Goal: Information Seeking & Learning: Learn about a topic

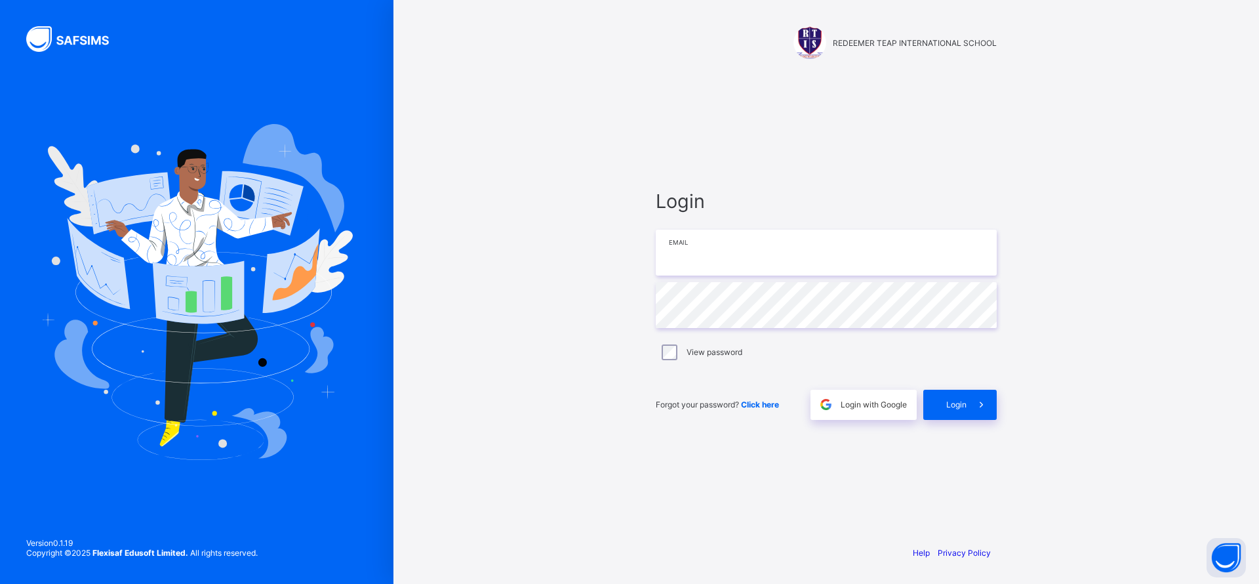
click at [740, 250] on input "email" at bounding box center [826, 252] width 341 height 46
type input "**********"
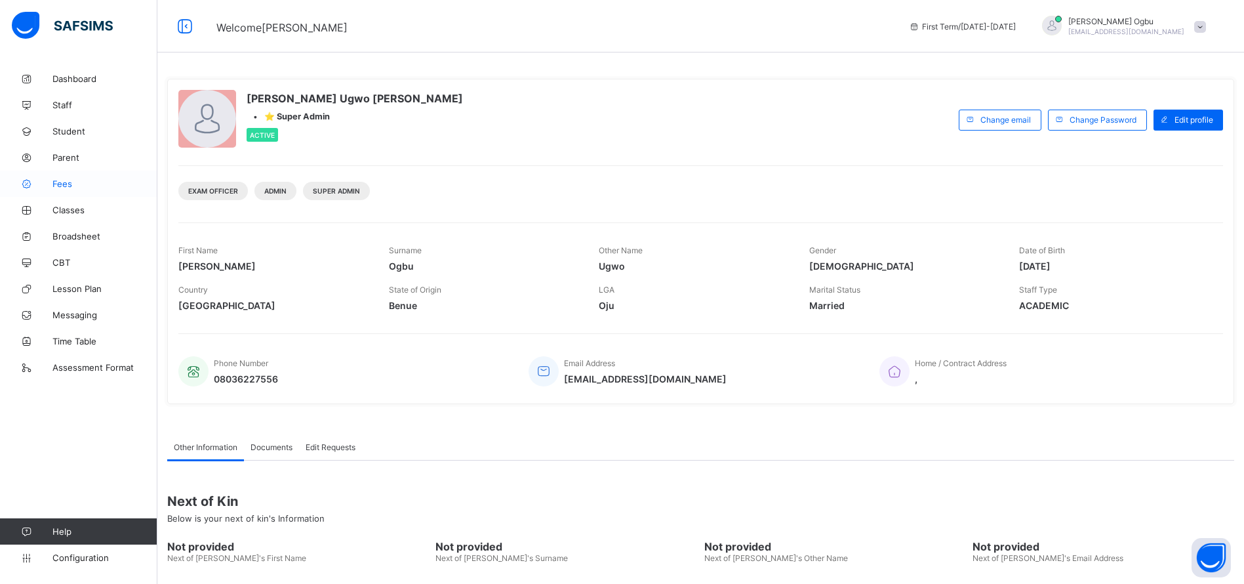
click at [64, 181] on span "Fees" at bounding box center [104, 183] width 105 height 10
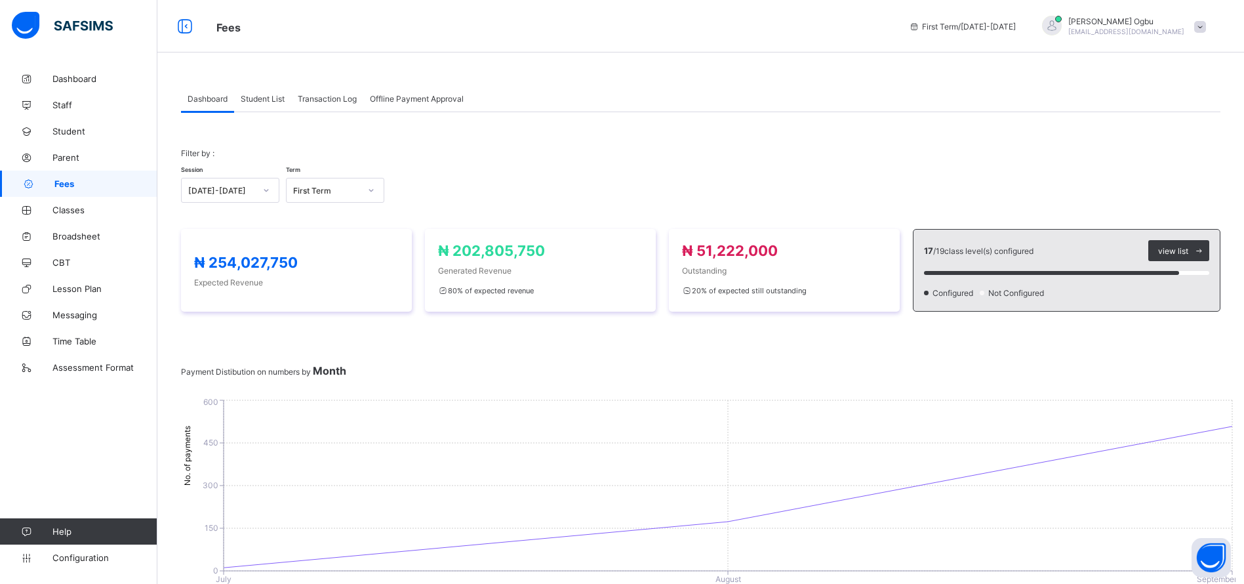
click at [253, 97] on span "Student List" at bounding box center [263, 99] width 44 height 10
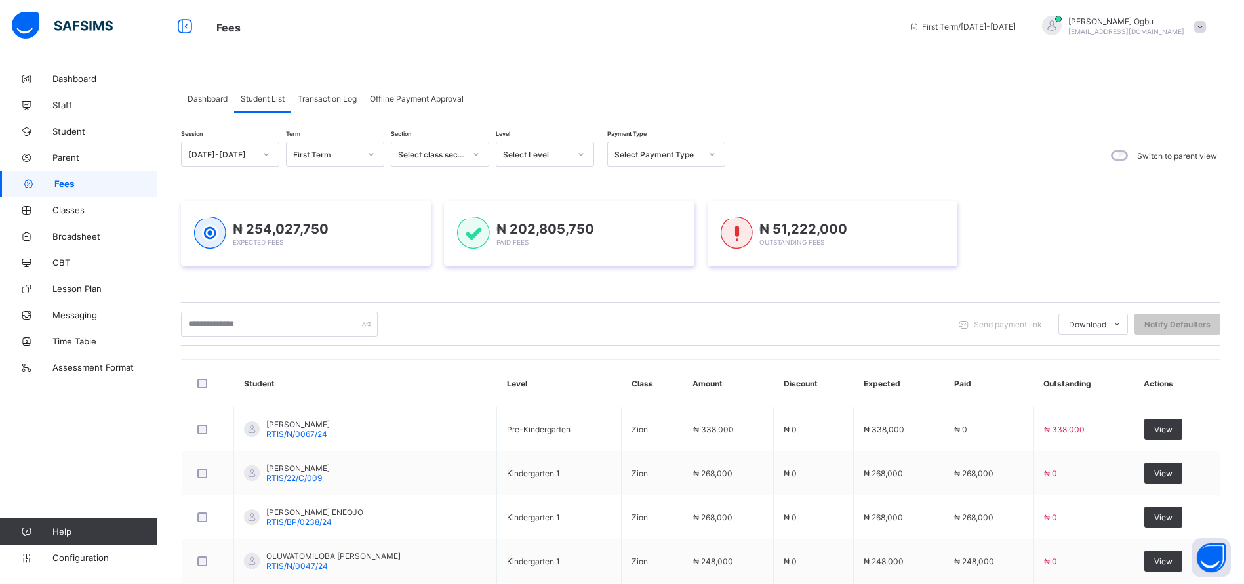
click at [212, 102] on span "Dashboard" at bounding box center [208, 99] width 40 height 10
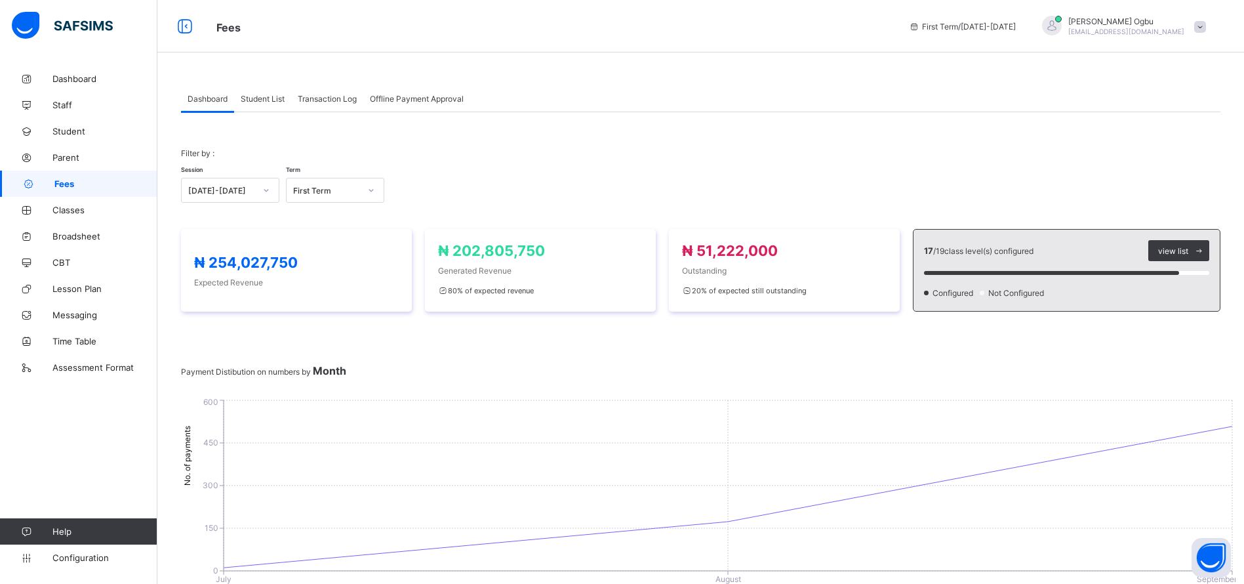
click at [256, 95] on span "Student List" at bounding box center [263, 99] width 44 height 10
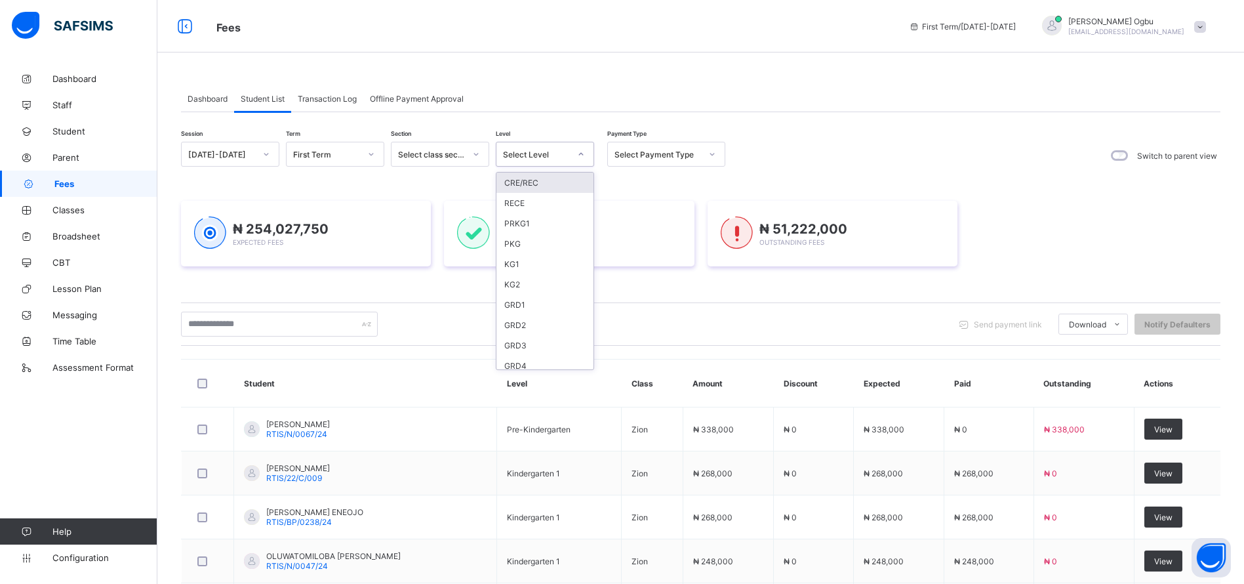
click at [533, 155] on div "Select Level" at bounding box center [536, 154] width 67 height 10
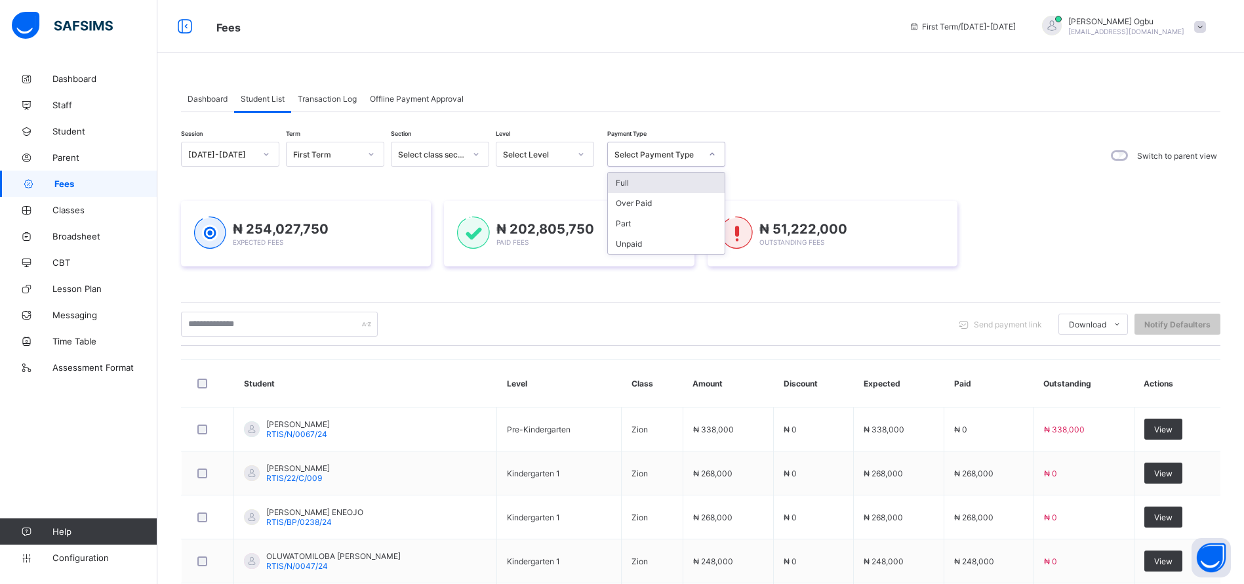
click at [683, 156] on div "Select Payment Type" at bounding box center [657, 154] width 87 height 10
click at [673, 185] on div "Full" at bounding box center [666, 182] width 117 height 20
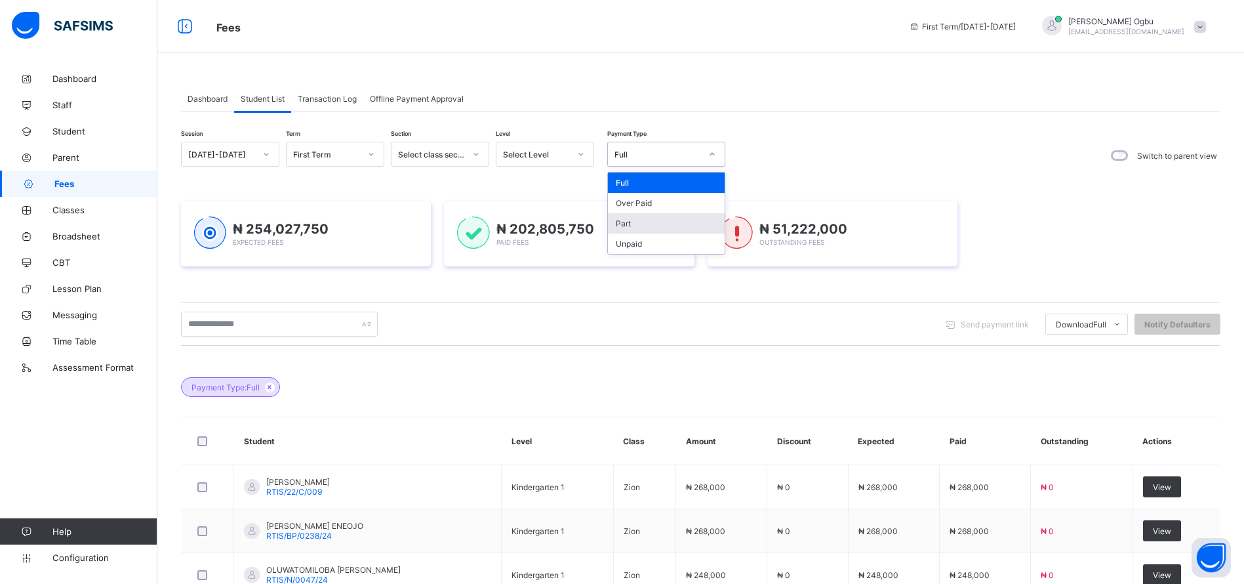
click at [635, 231] on div "Part" at bounding box center [666, 223] width 117 height 20
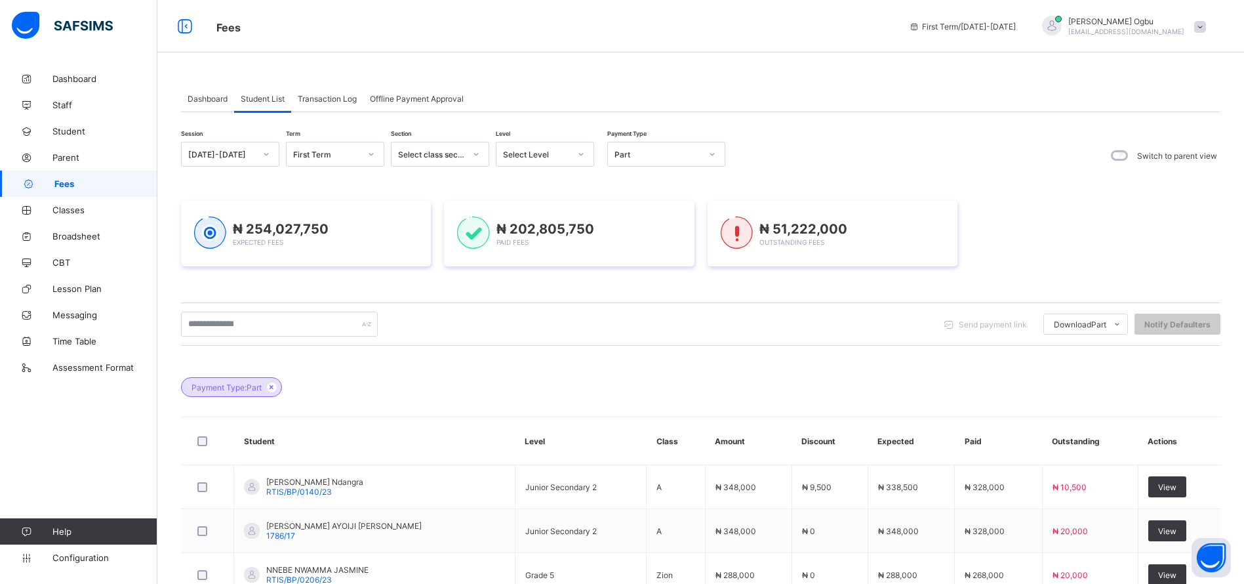
click at [1103, 199] on div "₦ 254,027,750 Expected Fees ₦ 202,805,750 Paid Fees ₦ 51,222,000 Outstanding Fe…" at bounding box center [700, 233] width 1039 height 105
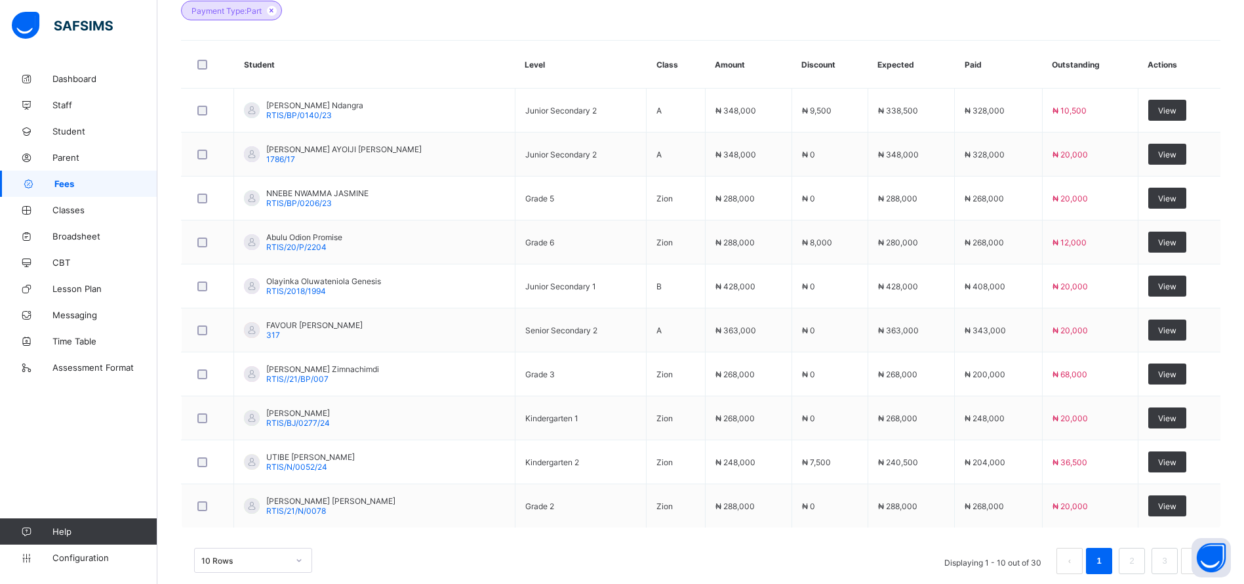
scroll to position [399, 0]
